Goal: Manage account settings

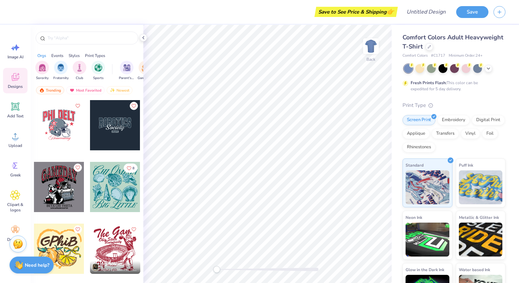
click at [131, 104] on icon "Like" at bounding box center [133, 106] width 4 height 4
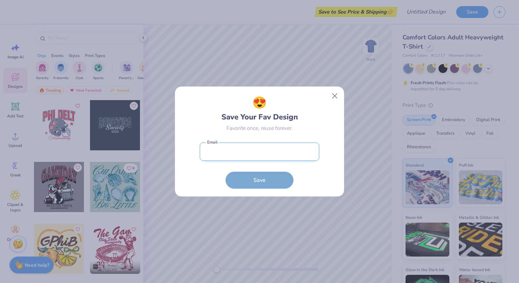
click at [233, 150] on input "email" at bounding box center [259, 152] width 119 height 19
type input "[EMAIL_ADDRESS][DOMAIN_NAME]"
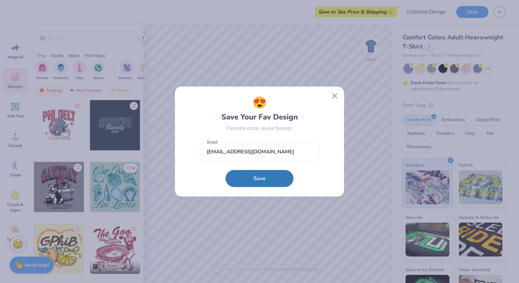
click at [251, 177] on button "Save" at bounding box center [259, 178] width 68 height 17
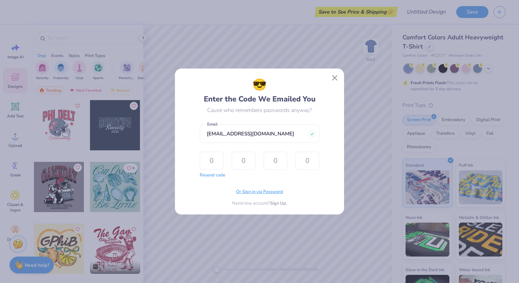
click at [251, 193] on span "Or Sign in via Password" at bounding box center [259, 192] width 47 height 7
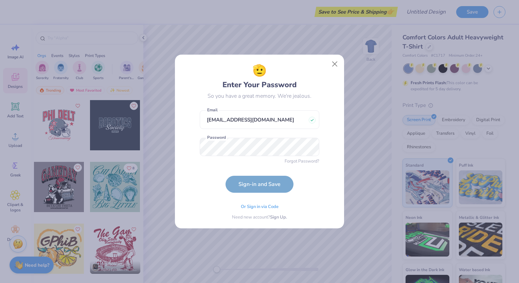
click at [242, 157] on form "[EMAIL_ADDRESS][DOMAIN_NAME] Email Password is a required field Password Forgot…" at bounding box center [259, 150] width 119 height 86
click at [239, 183] on button "Sign-in and Save" at bounding box center [259, 182] width 68 height 17
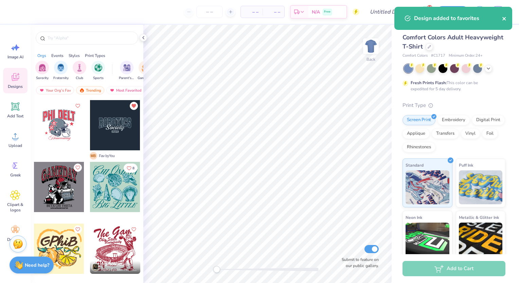
click at [503, 16] on icon "close" at bounding box center [504, 18] width 5 height 5
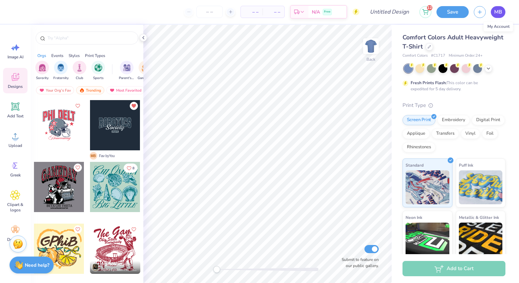
click at [497, 14] on span "MB" at bounding box center [498, 12] width 8 height 8
